Goal: Navigation & Orientation: Find specific page/section

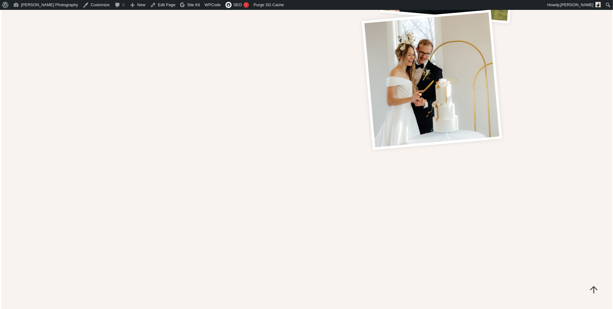
scroll to position [309, 0]
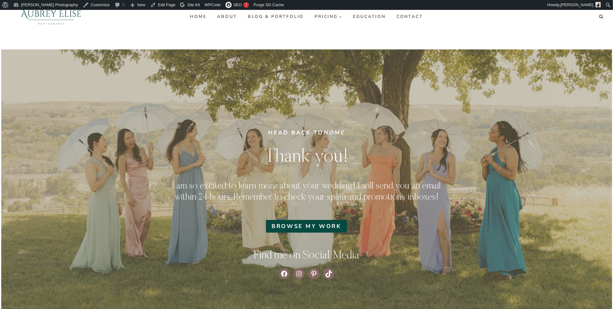
scroll to position [28, 0]
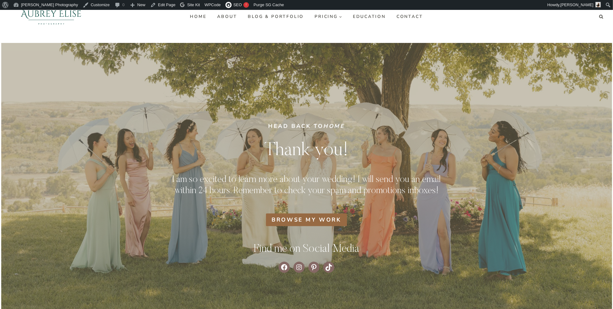
click at [331, 219] on span "Browse my work" at bounding box center [307, 220] width 70 height 8
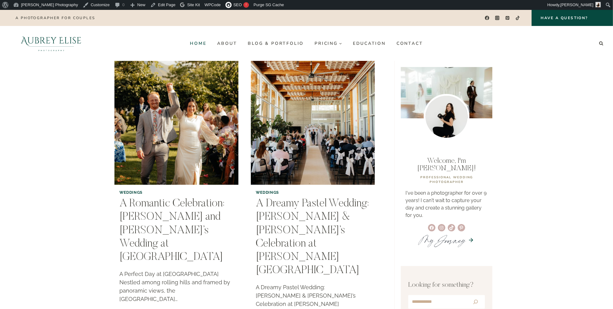
click at [197, 42] on link "Home" at bounding box center [198, 43] width 27 height 10
